Goal: Information Seeking & Learning: Find specific fact

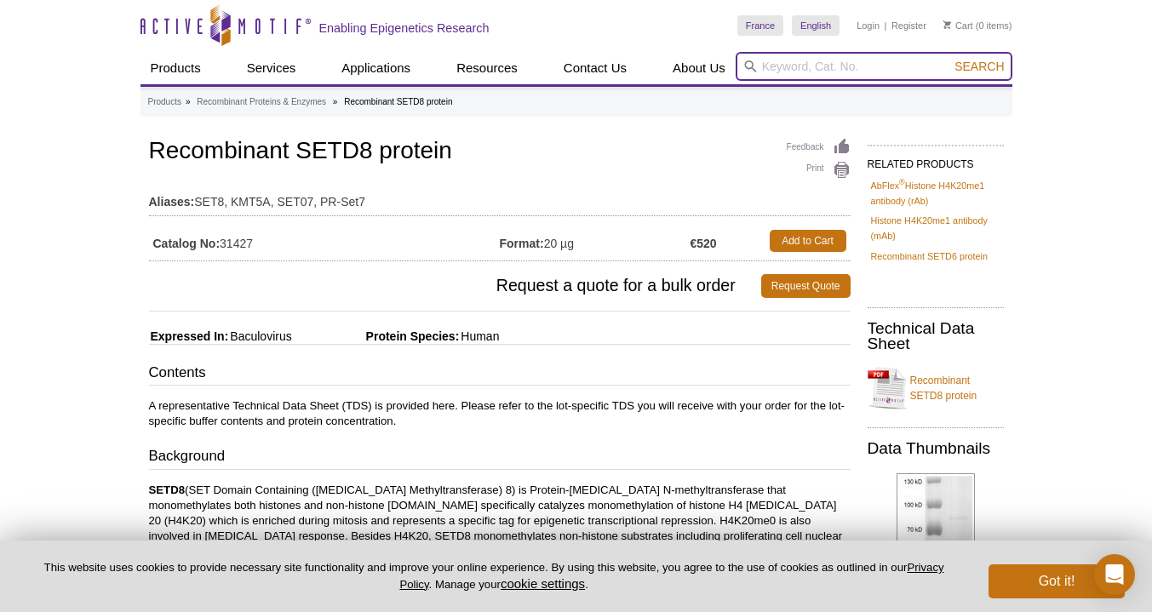
click at [838, 65] on input "search" at bounding box center [873, 66] width 277 height 29
type input "setd8"
click at [949, 59] on button "Search" at bounding box center [979, 66] width 60 height 15
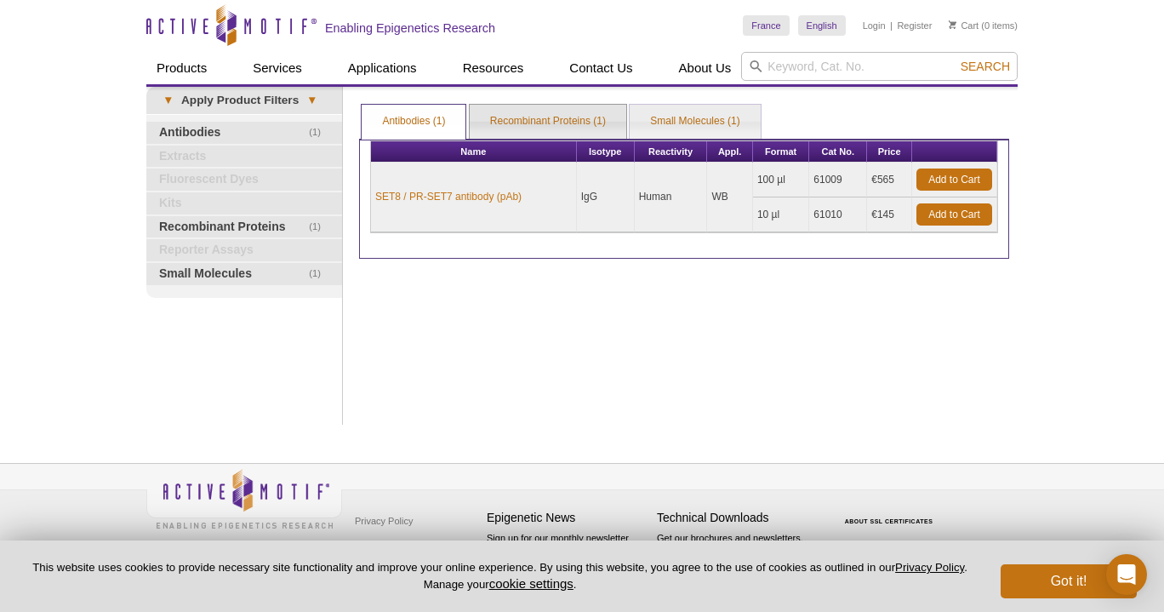
click at [552, 118] on link "Recombinant Proteins (1)" at bounding box center [548, 122] width 157 height 34
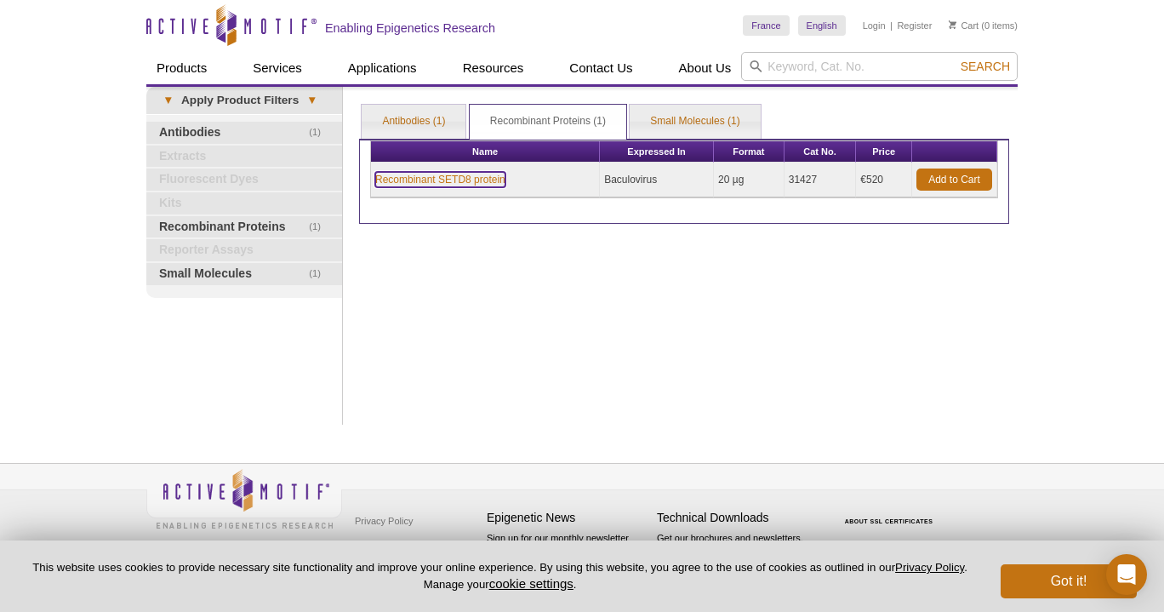
click at [488, 184] on link "Recombinant SETD8 protein" at bounding box center [440, 179] width 130 height 15
